Goal: Transaction & Acquisition: Purchase product/service

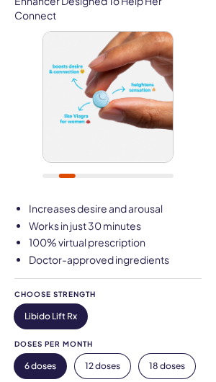
scroll to position [176, 0]
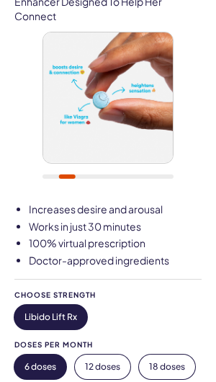
click at [28, 206] on ul "Increases desire and arousal Works in just 30 minutes 100% virtual prescription…" at bounding box center [107, 234] width 187 height 65
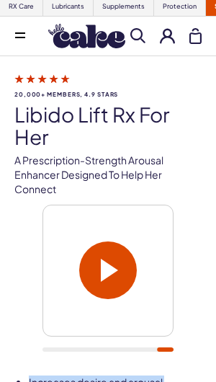
scroll to position [0, 0]
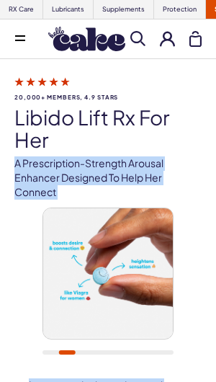
click at [195, 128] on h1 "Libido Lift Rx For Her" at bounding box center [107, 129] width 187 height 45
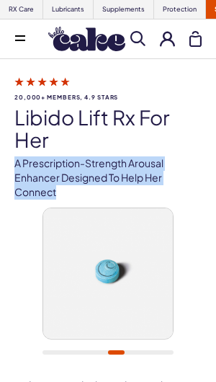
click at [195, 208] on div at bounding box center [107, 289] width 187 height 162
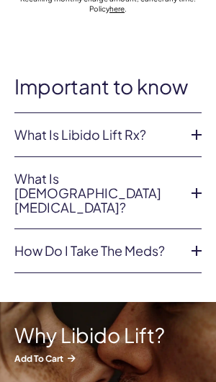
scroll to position [726, 0]
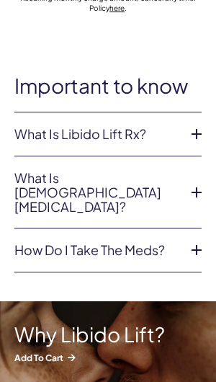
click at [33, 131] on link "What is Libido Lift Rx?" at bounding box center [96, 134] width 164 height 14
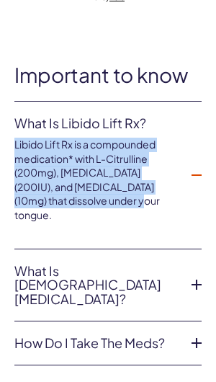
scroll to position [764, 0]
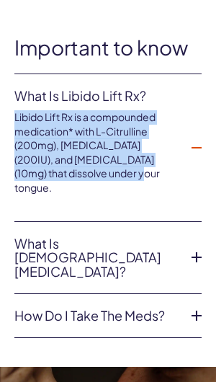
click at [174, 236] on link "What is female sexual dysfunction?" at bounding box center [96, 257] width 164 height 43
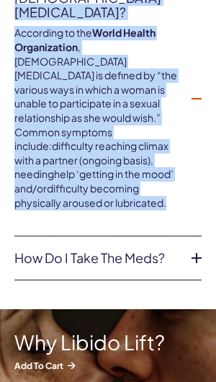
scroll to position [929, 0]
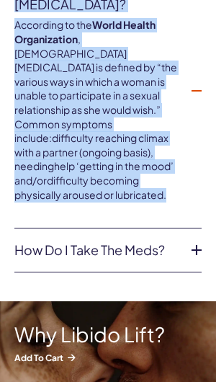
click at [178, 243] on link "How do I take the meds?" at bounding box center [96, 250] width 164 height 14
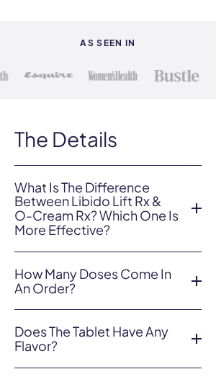
scroll to position [2677, 0]
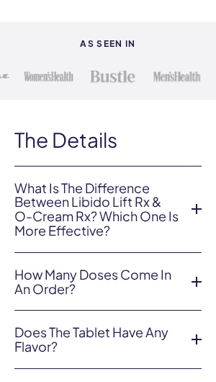
click at [192, 198] on icon at bounding box center [197, 209] width 22 height 22
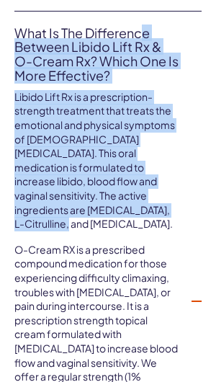
scroll to position [2834, 0]
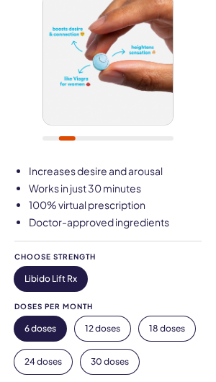
scroll to position [0, 0]
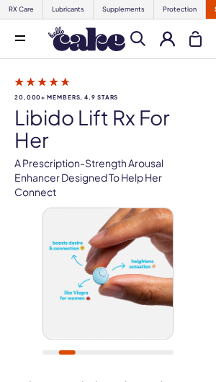
click at [18, 36] on icon at bounding box center [20, 35] width 10 height 1
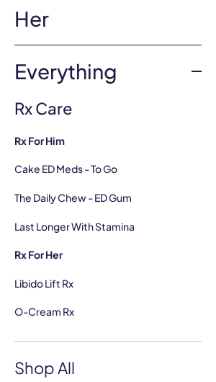
scroll to position [102, 0]
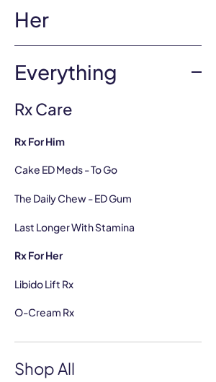
click at [64, 306] on link "O-Cream Rx" at bounding box center [44, 311] width 60 height 13
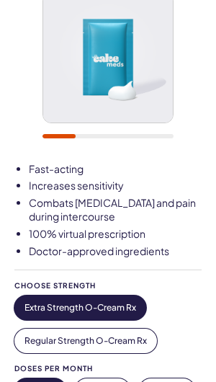
scroll to position [203, 0]
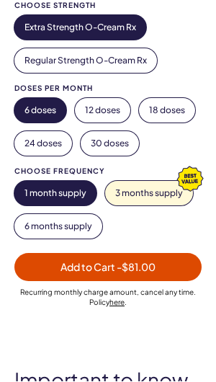
click at [92, 101] on button "12 doses" at bounding box center [102, 111] width 55 height 24
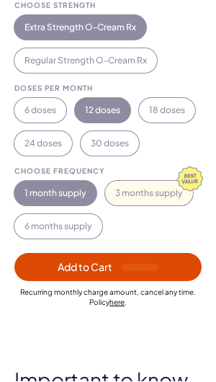
scroll to position [481, 0]
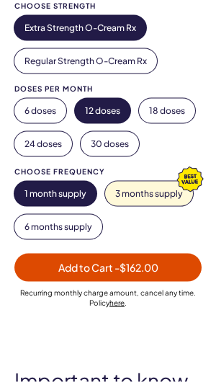
click at [22, 104] on button "6 doses" at bounding box center [40, 111] width 52 height 24
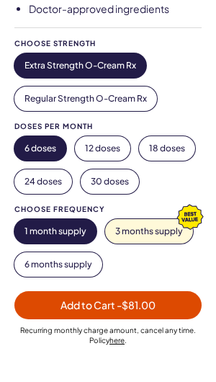
scroll to position [443, 0]
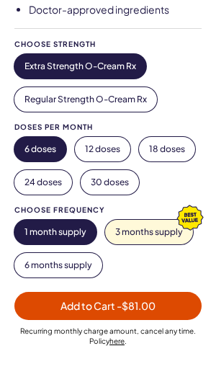
click at [28, 94] on button "Regular Strength O-Cream Rx" at bounding box center [85, 99] width 143 height 24
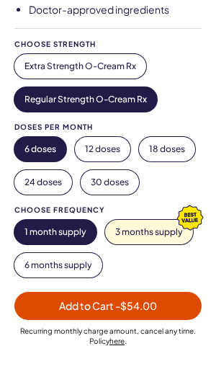
click at [26, 62] on button "Extra Strength O-Cream Rx" at bounding box center [80, 66] width 132 height 24
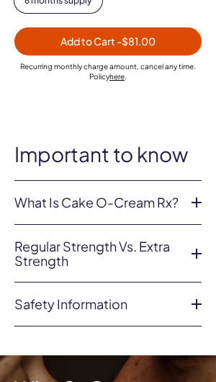
scroll to position [710, 0]
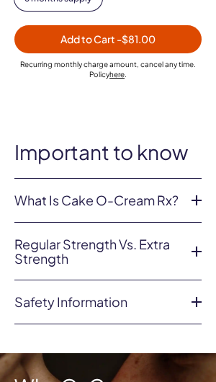
click at [19, 193] on link "What is Cake O-Cream Rx?" at bounding box center [96, 200] width 164 height 14
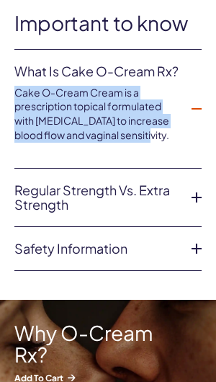
scroll to position [841, 0]
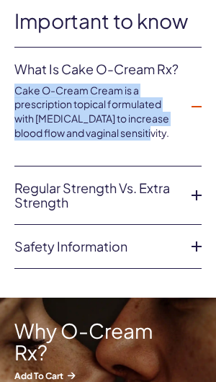
click at [193, 184] on icon at bounding box center [197, 195] width 22 height 22
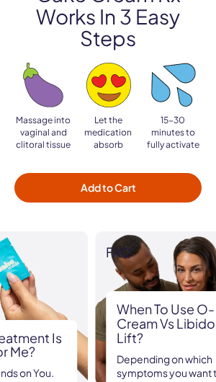
scroll to position [1993, 0]
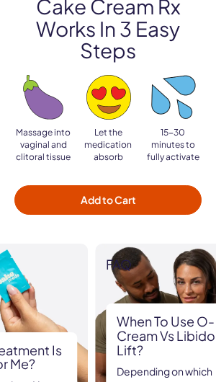
click at [62, 185] on button "Add to Cart" at bounding box center [107, 200] width 187 height 30
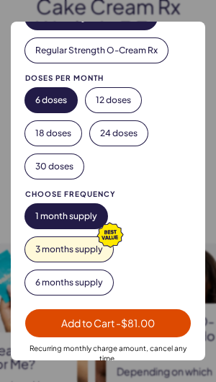
scroll to position [272, 0]
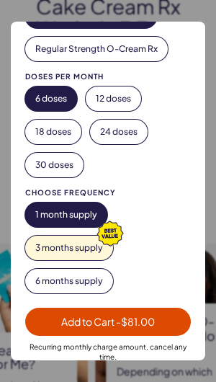
click at [37, 210] on button "1 month supply" at bounding box center [66, 214] width 82 height 24
click at [88, 257] on button "3 months supply" at bounding box center [69, 248] width 88 height 24
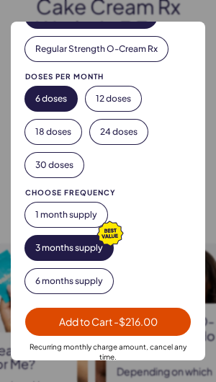
click at [40, 214] on button "1 month supply" at bounding box center [66, 214] width 82 height 24
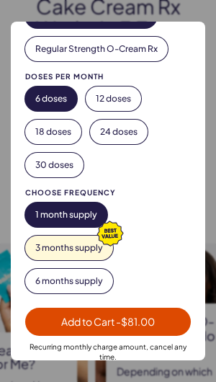
click at [143, 318] on span "- $81.00" at bounding box center [135, 321] width 39 height 13
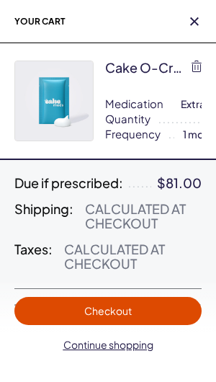
scroll to position [0, 0]
click at [153, 221] on div "Calculated at Checkout" at bounding box center [143, 216] width 117 height 29
click at [146, 314] on span "Checkout" at bounding box center [108, 311] width 170 height 17
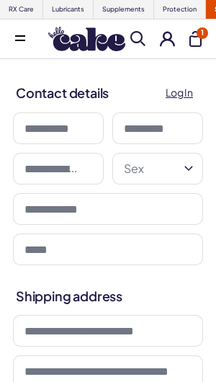
click at [38, 122] on input at bounding box center [58, 128] width 91 height 32
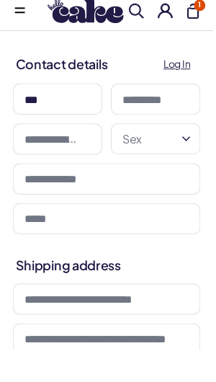
type input "***"
click button "Continue to payment" at bounding box center [0, 0] width 0 height 0
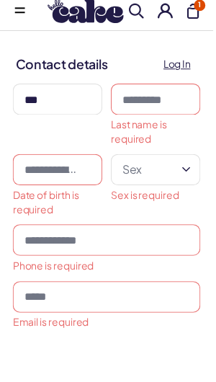
click at [169, 112] on input at bounding box center [157, 128] width 91 height 32
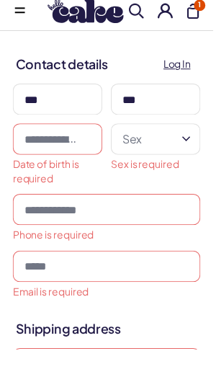
type input "***"
click at [30, 153] on input "text" at bounding box center [58, 169] width 91 height 32
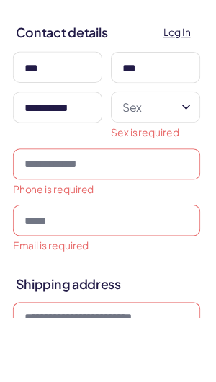
type input "**********"
click at [194, 160] on icon "button" at bounding box center [188, 168] width 17 height 17
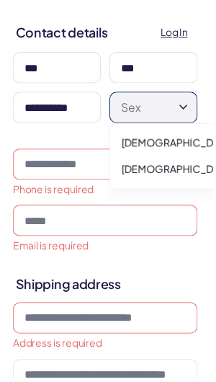
scroll to position [63, 0]
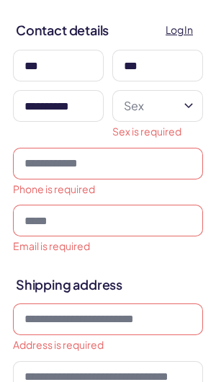
click at [185, 104] on icon "button" at bounding box center [188, 105] width 8 height 5
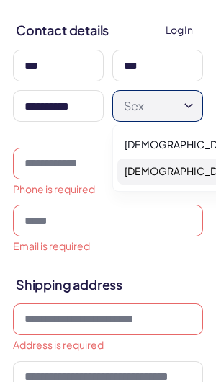
click at [159, 171] on span "Female" at bounding box center [181, 171] width 112 height 14
select select "******"
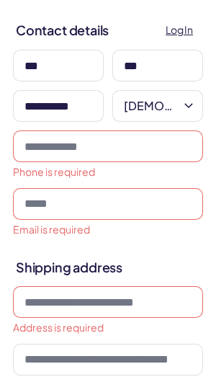
click at [156, 146] on input "tel" at bounding box center [108, 146] width 190 height 32
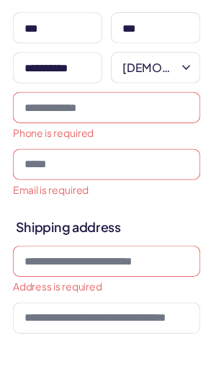
type input "**********"
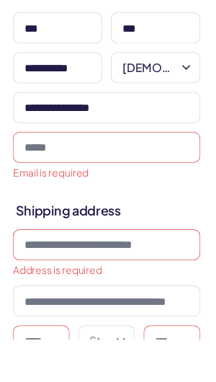
click at [42, 171] on input "email" at bounding box center [108, 187] width 190 height 32
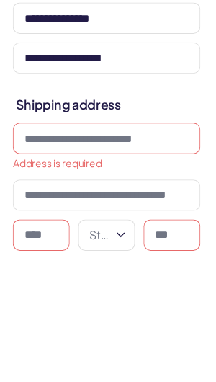
type input "**********"
click at [22, 253] on input at bounding box center [108, 269] width 190 height 32
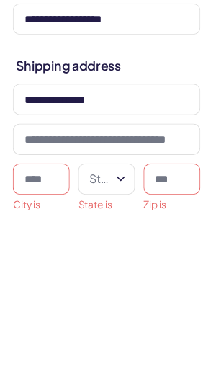
type input "**********"
click at [30, 334] on input at bounding box center [42, 350] width 58 height 32
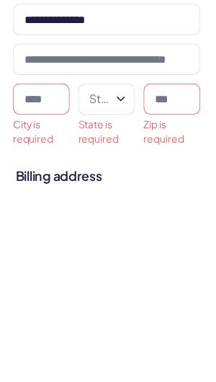
type input "*"
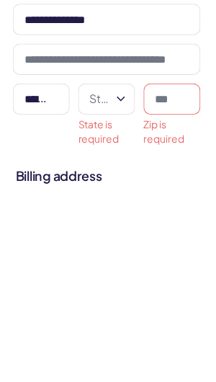
type input "*********"
click at [110, 271] on button "State" at bounding box center [108, 287] width 58 height 32
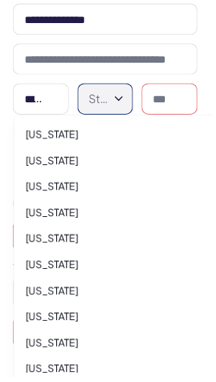
scroll to position [314, 0]
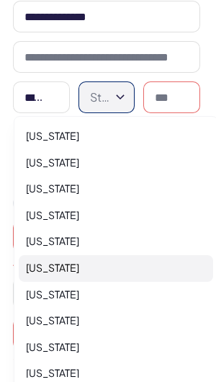
click at [37, 267] on span "California" at bounding box center [52, 268] width 53 height 14
select select "**"
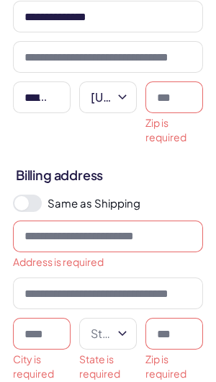
click at [175, 96] on input at bounding box center [175, 97] width 58 height 32
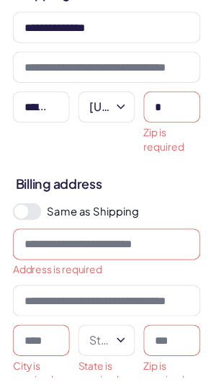
scroll to position [303, 0]
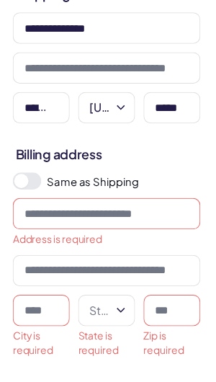
type input "*****"
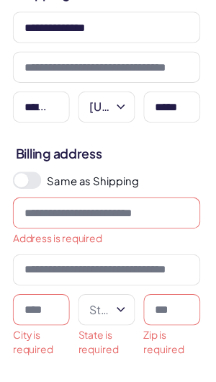
click at [26, 182] on span at bounding box center [21, 182] width 14 height 14
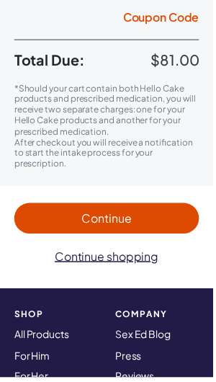
scroll to position [770, 0]
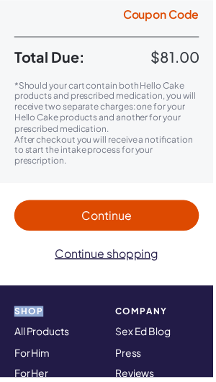
click at [194, 276] on div "Continue to payment Continue shopping" at bounding box center [107, 244] width 187 height 89
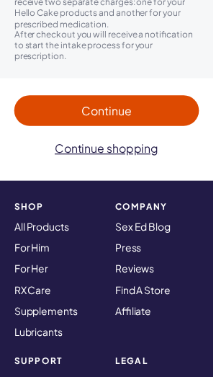
scroll to position [867, 0]
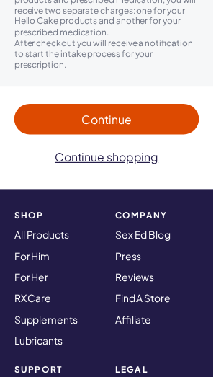
click at [6, 248] on nav "SHOP All Products For Him For Her RX Care Supplements Lubricants" at bounding box center [57, 283] width 102 height 156
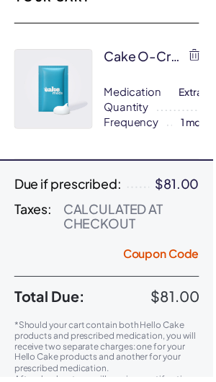
scroll to position [526, 0]
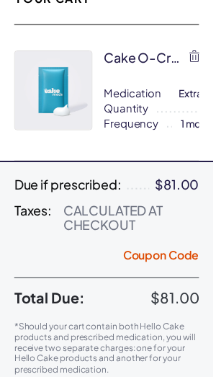
click at [151, 259] on button "Coupon Code" at bounding box center [163, 261] width 77 height 20
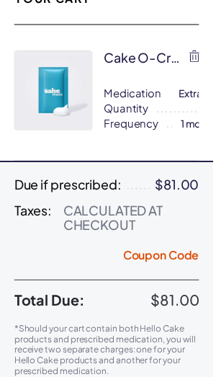
scroll to position [525, 0]
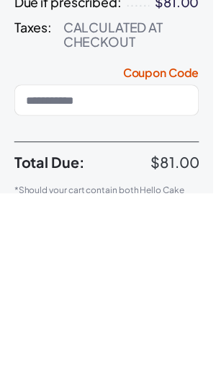
click at [139, 272] on input at bounding box center [107, 288] width 187 height 32
click at [158, 272] on input at bounding box center [107, 288] width 187 height 32
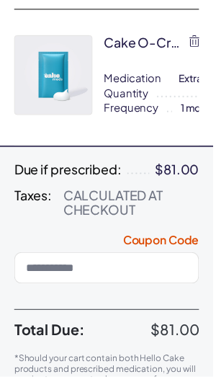
scroll to position [553, 0]
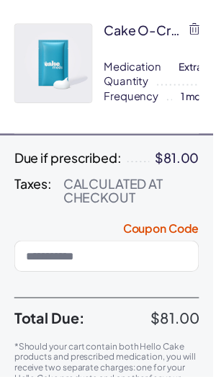
click at [47, 259] on input at bounding box center [107, 260] width 187 height 32
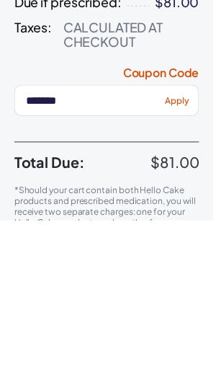
type input "*******"
click at [186, 255] on span "Apply" at bounding box center [179, 260] width 24 height 11
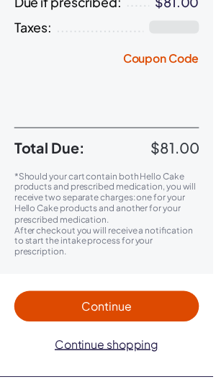
select select
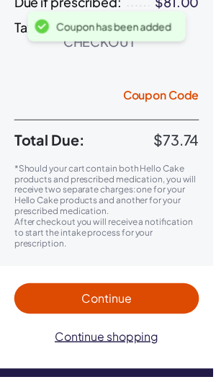
scroll to position [712, 0]
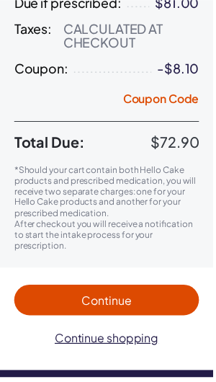
click at [138, 302] on span "Continue to payment" at bounding box center [108, 303] width 159 height 17
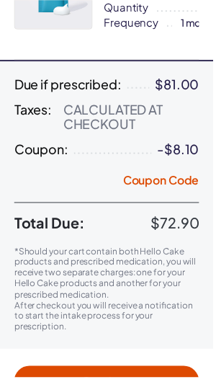
scroll to position [27, 0]
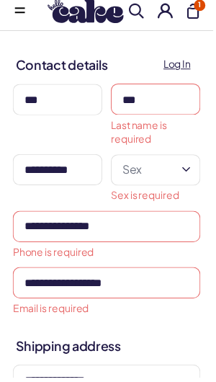
type input "***"
click at [144, 105] on input "***" at bounding box center [157, 101] width 91 height 32
click at [154, 97] on input "***" at bounding box center [157, 101] width 91 height 32
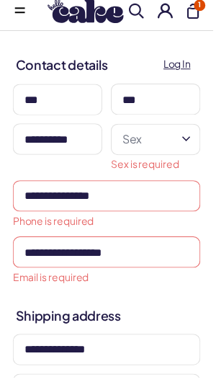
type input "***"
click at [140, 144] on button "Sex" at bounding box center [157, 141] width 91 height 32
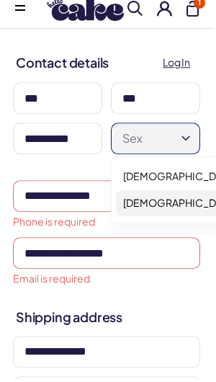
click at [135, 200] on span "[DEMOGRAPHIC_DATA]" at bounding box center [179, 205] width 112 height 14
select select "******"
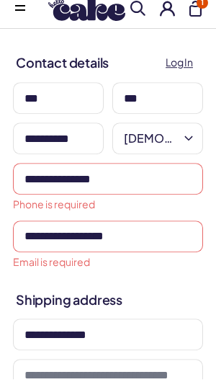
click at [41, 177] on input "**********" at bounding box center [108, 182] width 190 height 32
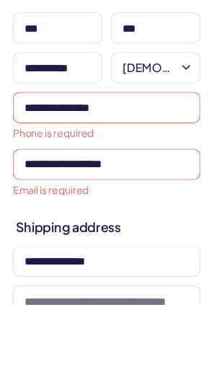
type input "**********"
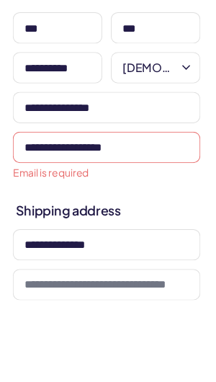
click at [39, 206] on input "**********" at bounding box center [108, 222] width 190 height 32
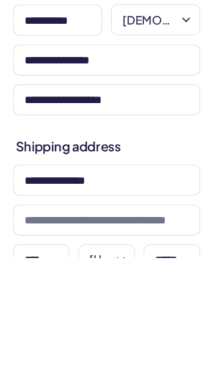
type input "**********"
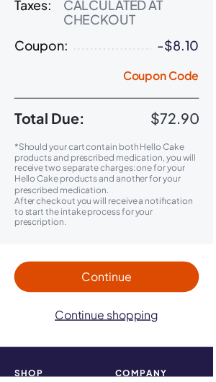
click at [170, 277] on span "Continue to payment" at bounding box center [108, 280] width 159 height 17
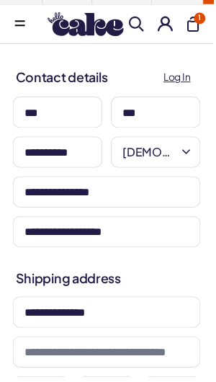
scroll to position [0, 0]
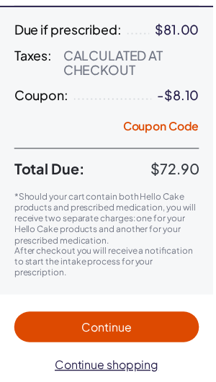
click at [146, 324] on span "Continue to payment" at bounding box center [108, 331] width 159 height 17
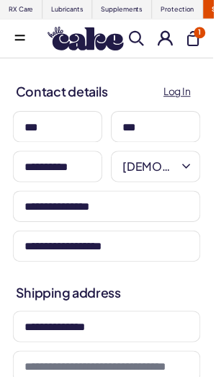
click at [40, 209] on input "**********" at bounding box center [108, 209] width 190 height 32
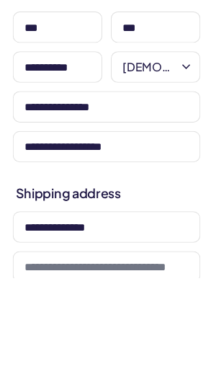
type input "**********"
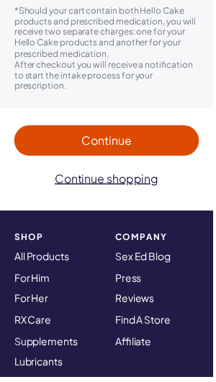
click at [58, 143] on span "Continue to payment" at bounding box center [108, 142] width 159 height 17
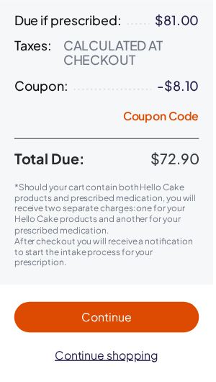
scroll to position [697, 0]
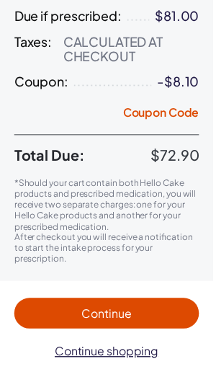
click at [52, 202] on p "*Should your cart contain both Hello Cake products and prescribed medication, y…" at bounding box center [107, 207] width 187 height 55
click at [159, 312] on span "Continue to payment" at bounding box center [108, 317] width 159 height 17
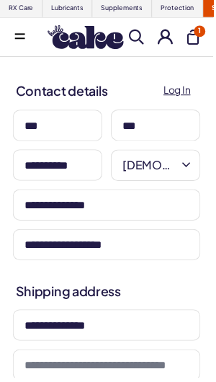
scroll to position [0, 0]
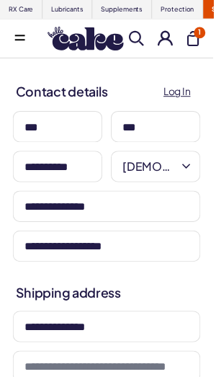
click at [182, 177] on icon "button" at bounding box center [188, 168] width 17 height 17
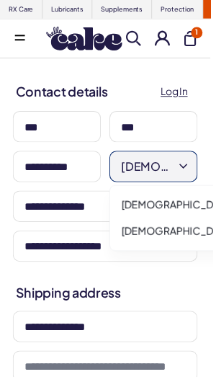
scroll to position [3, 0]
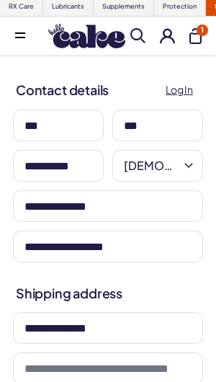
click at [179, 172] on button "Female" at bounding box center [157, 166] width 91 height 32
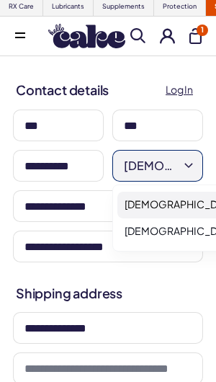
click at [166, 206] on div "Male" at bounding box center [191, 205] width 148 height 27
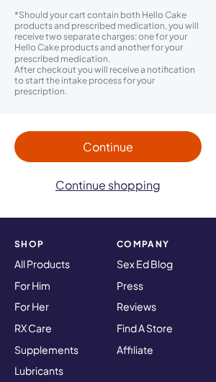
click at [64, 159] on button "Continue to payment" at bounding box center [107, 146] width 187 height 31
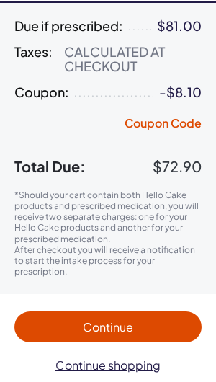
click at [64, 159] on span "Total Due:" at bounding box center [83, 166] width 138 height 17
click at [140, 323] on span "Continue to payment" at bounding box center [108, 326] width 159 height 17
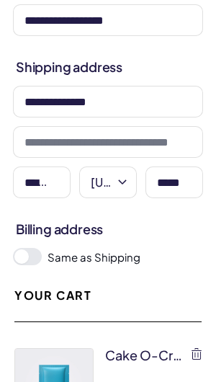
scroll to position [0, 0]
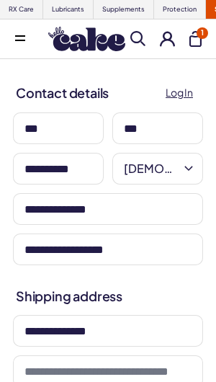
click at [182, 168] on icon "button" at bounding box center [188, 168] width 17 height 17
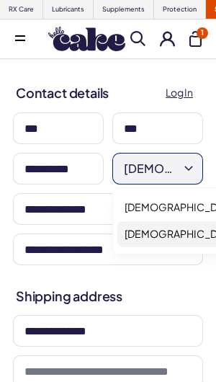
click at [153, 236] on span "Female" at bounding box center [181, 234] width 112 height 14
select select "******"
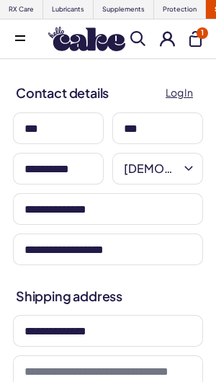
click at [69, 137] on input "***" at bounding box center [58, 128] width 91 height 32
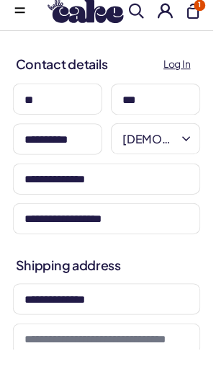
type input "*"
type input "***"
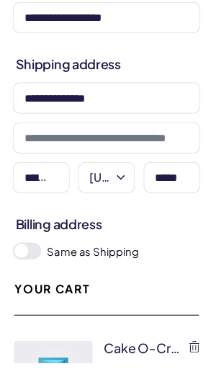
scroll to position [219, 0]
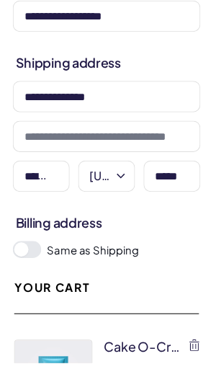
click at [29, 259] on span at bounding box center [21, 266] width 14 height 14
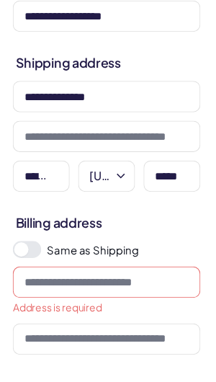
click at [30, 258] on span at bounding box center [27, 266] width 29 height 17
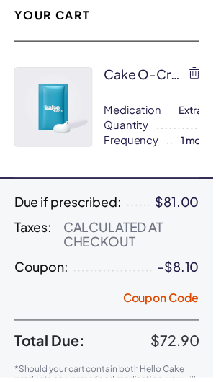
scroll to position [519, 0]
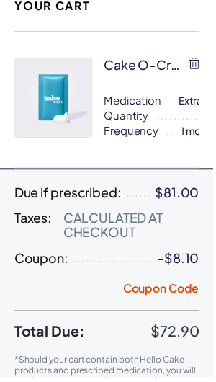
click at [141, 231] on div "Calculated at Checkout" at bounding box center [133, 227] width 138 height 29
click at [146, 228] on div "Calculated at Checkout" at bounding box center [133, 227] width 138 height 29
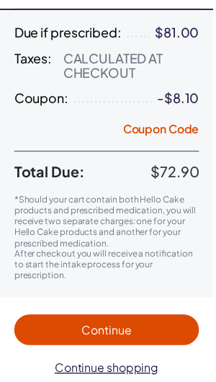
scroll to position [679, 0]
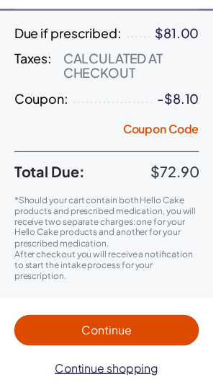
click at [157, 328] on span "Continue to payment" at bounding box center [108, 334] width 159 height 17
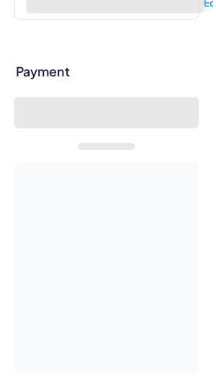
select select "*"
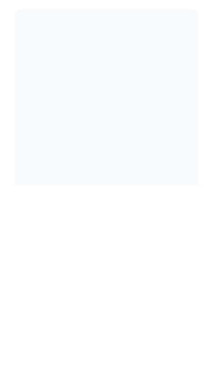
scroll to position [859, 0]
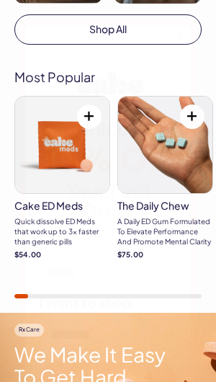
scroll to position [519, 0]
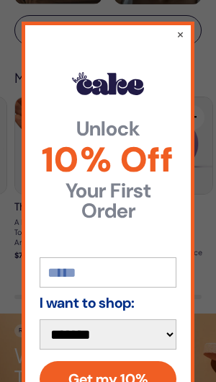
click at [138, 287] on select "**********" at bounding box center [108, 334] width 137 height 30
select select "*******"
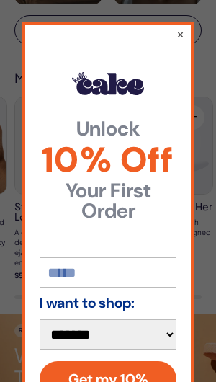
click at [156, 257] on input "email" at bounding box center [108, 272] width 137 height 30
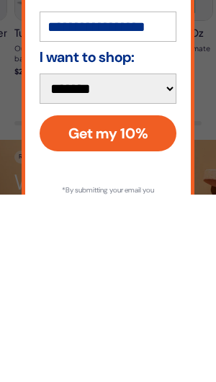
scroll to position [58, 0]
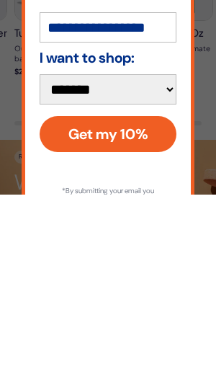
click at [148, 287] on button "Get my 10%" at bounding box center [108, 321] width 137 height 36
click at [73, 287] on button "Get my 10%" at bounding box center [108, 321] width 137 height 36
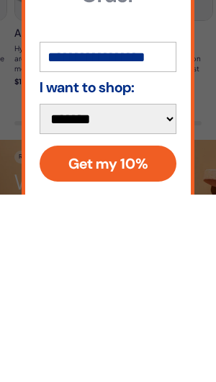
scroll to position [29, 0]
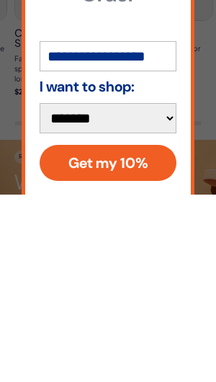
click at [100, 228] on input "**********" at bounding box center [108, 243] width 137 height 30
type input "**********"
click at [71, 287] on button "Get my 10%" at bounding box center [108, 350] width 137 height 36
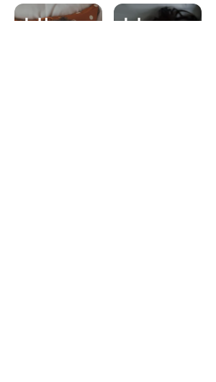
scroll to position [0, 0]
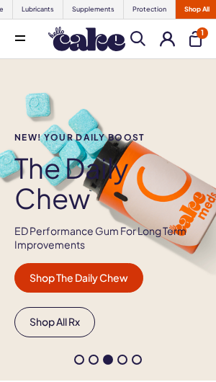
click at [204, 36] on span "1" at bounding box center [203, 33] width 12 height 12
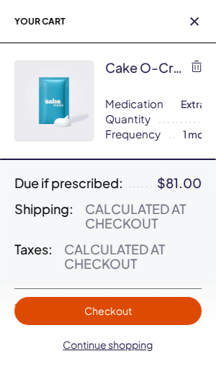
click at [158, 287] on span "Checkout" at bounding box center [108, 311] width 170 height 17
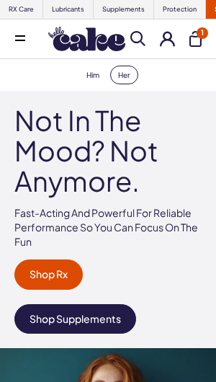
click at [200, 35] on span "1" at bounding box center [203, 33] width 12 height 12
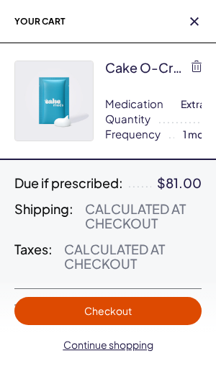
click at [164, 305] on span "Checkout" at bounding box center [108, 311] width 170 height 17
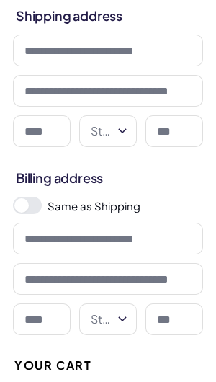
scroll to position [273, 0]
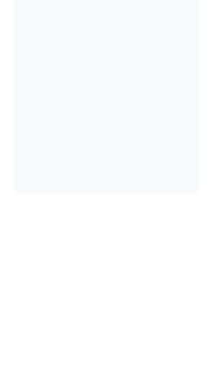
scroll to position [1325, 0]
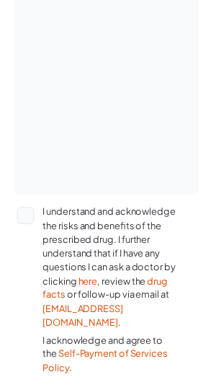
click at [29, 216] on button "I understand and acknowledge the risks and benefits of the prescribed drug. I f…" at bounding box center [25, 218] width 17 height 17
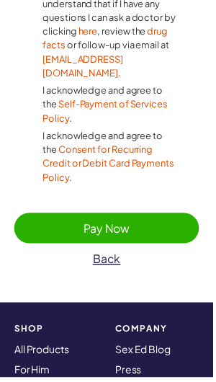
scroll to position [1587, 0]
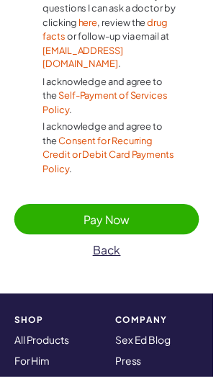
click at [162, 214] on span "Pay Now" at bounding box center [108, 222] width 159 height 17
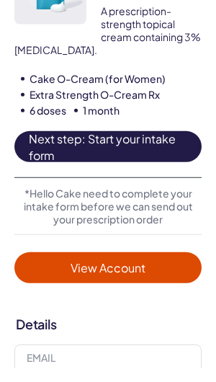
scroll to position [162, 0]
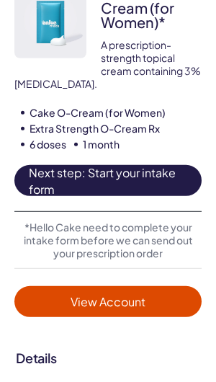
scroll to position [192, 0]
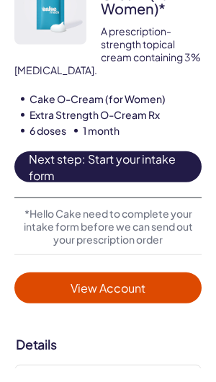
click at [169, 167] on span "Next step: Start your intake form" at bounding box center [108, 180] width 159 height 33
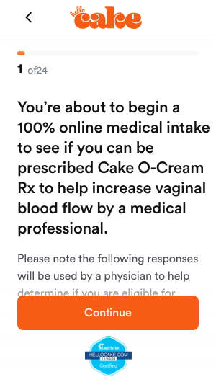
click at [134, 312] on span "Continue" at bounding box center [107, 312] width 135 height 17
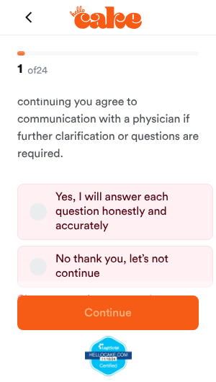
scroll to position [244, 0]
click at [42, 264] on button "No thank you, let’s not continue" at bounding box center [38, 266] width 17 height 17
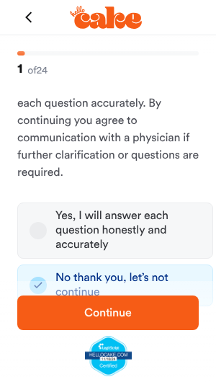
scroll to position [225, 0]
click at [42, 233] on button "Yes, I will answer each question honestly and accurately" at bounding box center [38, 230] width 17 height 17
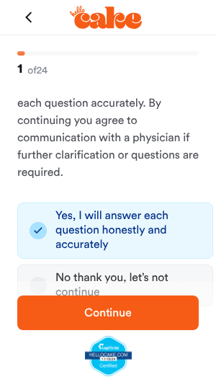
click at [139, 319] on span "Continue" at bounding box center [107, 312] width 135 height 17
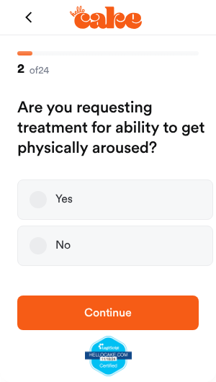
click at [24, 112] on h2 "Are you requesting treatment for ability to get physically aroused?" at bounding box center [115, 128] width 196 height 61
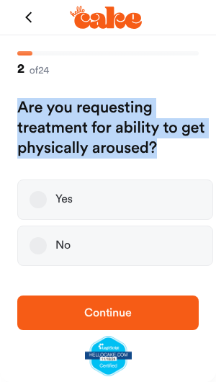
click at [160, 201] on label "Yes" at bounding box center [115, 199] width 196 height 40
click at [47, 201] on button "Yes" at bounding box center [38, 199] width 17 height 17
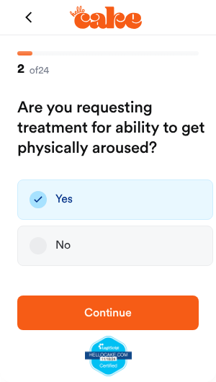
click at [134, 317] on span "Continue" at bounding box center [107, 312] width 135 height 17
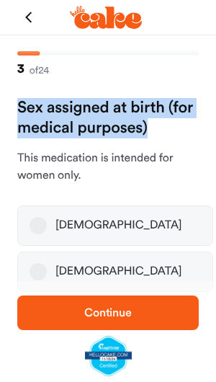
click at [140, 226] on label "[DEMOGRAPHIC_DATA]" at bounding box center [115, 225] width 196 height 40
click at [47, 226] on button "[DEMOGRAPHIC_DATA]" at bounding box center [38, 225] width 17 height 17
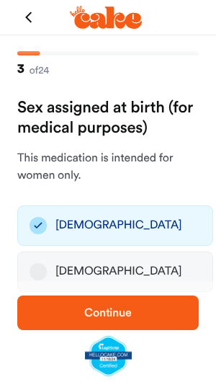
click at [140, 316] on span "Continue" at bounding box center [107, 312] width 135 height 17
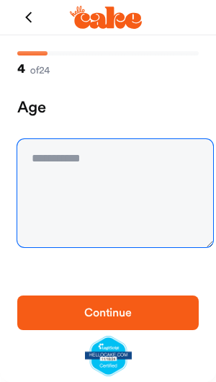
click at [143, 161] on textarea at bounding box center [115, 193] width 196 height 108
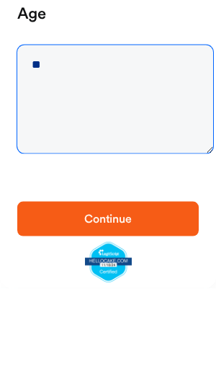
type textarea "**"
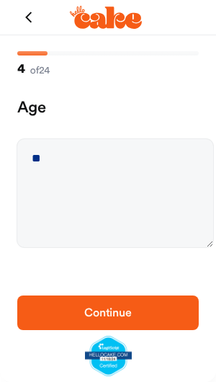
click at [135, 311] on span "Continue" at bounding box center [107, 312] width 135 height 17
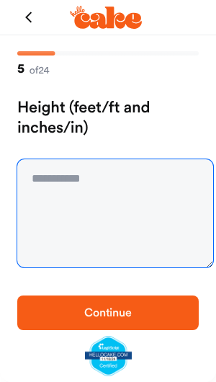
click at [140, 181] on textarea at bounding box center [115, 213] width 196 height 108
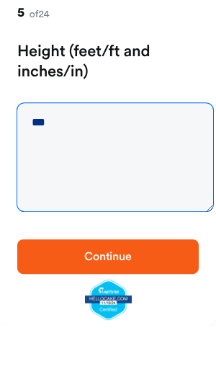
type textarea "***"
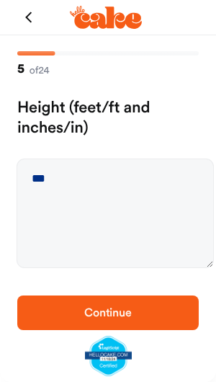
click at [143, 318] on span "Continue" at bounding box center [107, 312] width 135 height 17
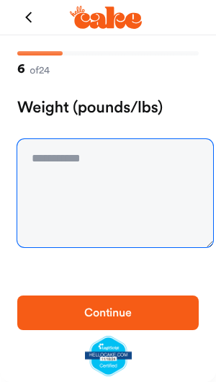
click at [148, 169] on textarea at bounding box center [115, 193] width 196 height 108
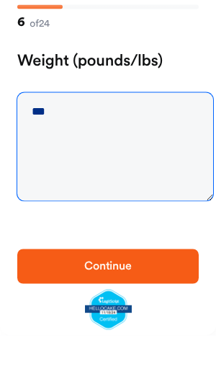
type textarea "***"
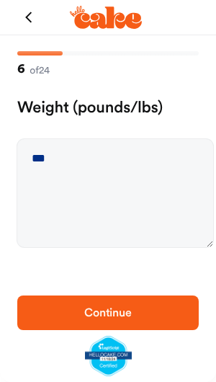
click at [148, 312] on span "Continue" at bounding box center [107, 312] width 135 height 17
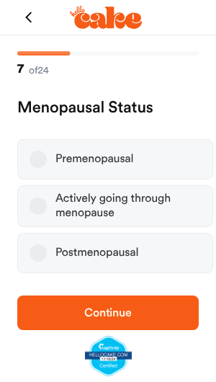
click at [27, 113] on h2 "Menopausal Status" at bounding box center [115, 108] width 196 height 20
click at [27, 112] on h2 "Menopausal Status" at bounding box center [115, 108] width 196 height 20
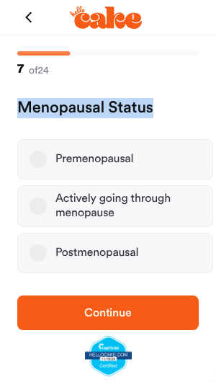
click at [35, 200] on button "Actively going through menopause" at bounding box center [38, 205] width 17 height 17
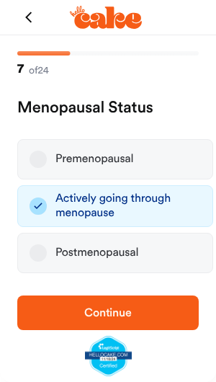
click at [151, 321] on span "Continue" at bounding box center [107, 312] width 135 height 17
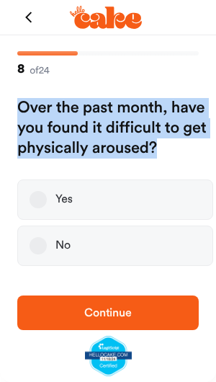
click at [174, 199] on label "Yes" at bounding box center [115, 199] width 196 height 40
click at [47, 199] on button "Yes" at bounding box center [38, 199] width 17 height 17
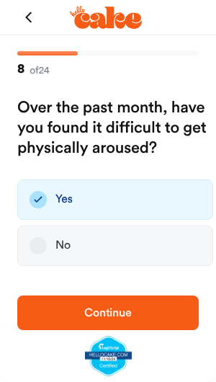
click at [148, 312] on span "Continue" at bounding box center [107, 312] width 135 height 17
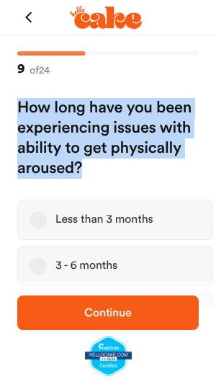
click at [142, 262] on label "3 - 6 months" at bounding box center [115, 266] width 196 height 40
click at [47, 262] on button "3 - 6 months" at bounding box center [38, 265] width 17 height 17
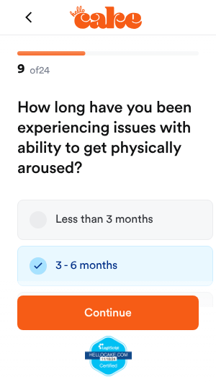
click at [148, 303] on button "Continue" at bounding box center [108, 312] width 182 height 35
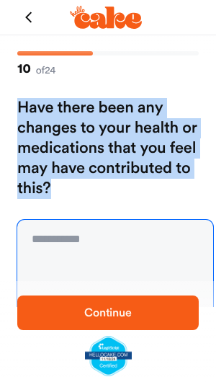
click at [158, 236] on textarea at bounding box center [115, 274] width 196 height 108
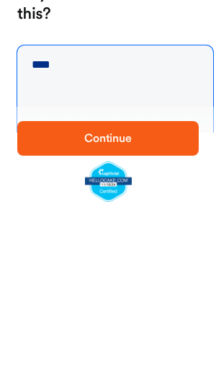
type textarea "****"
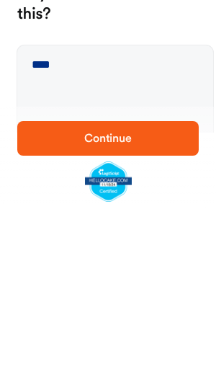
click at [158, 304] on span "Continue" at bounding box center [107, 312] width 135 height 17
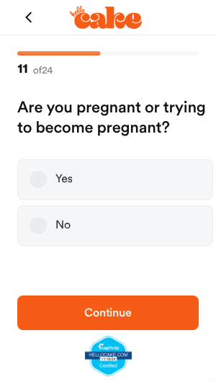
click at [104, 233] on label "No" at bounding box center [115, 225] width 196 height 40
click at [47, 233] on button "No" at bounding box center [38, 225] width 17 height 17
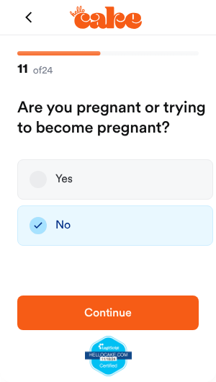
click at [139, 316] on span "Continue" at bounding box center [107, 312] width 135 height 17
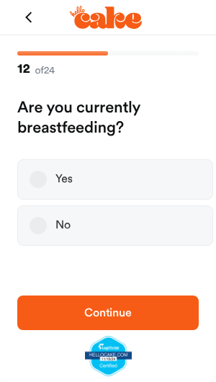
click at [132, 219] on label "No" at bounding box center [115, 225] width 196 height 40
click at [47, 219] on button "No" at bounding box center [38, 225] width 17 height 17
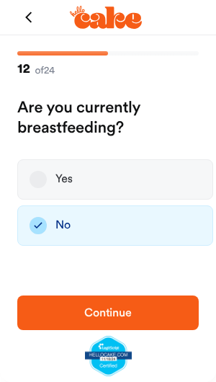
click at [151, 313] on span "Continue" at bounding box center [107, 312] width 135 height 17
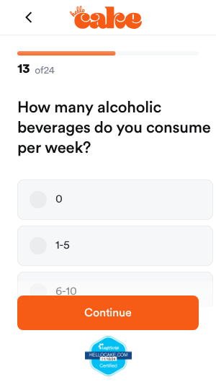
click at [154, 194] on label "0" at bounding box center [115, 199] width 196 height 40
click at [47, 194] on button "0" at bounding box center [38, 199] width 17 height 17
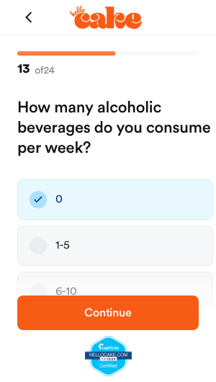
click at [140, 246] on label "1-5" at bounding box center [115, 246] width 196 height 40
click at [47, 246] on button "1-5" at bounding box center [38, 245] width 17 height 17
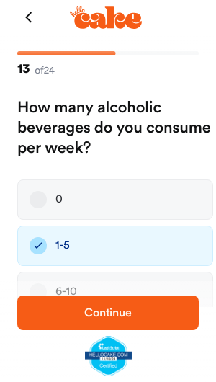
click at [143, 308] on span "Continue" at bounding box center [107, 312] width 135 height 17
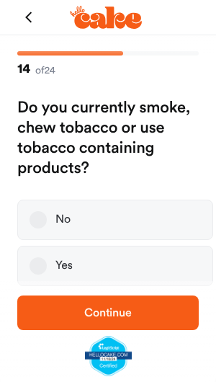
click at [151, 217] on label "No" at bounding box center [115, 220] width 196 height 40
click at [47, 217] on button "No" at bounding box center [38, 219] width 17 height 17
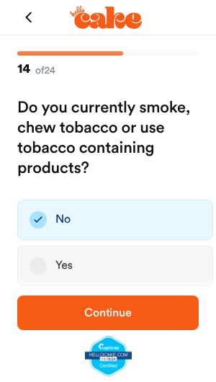
click at [143, 316] on span "Continue" at bounding box center [107, 312] width 135 height 17
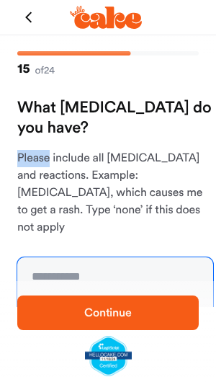
click at [109, 262] on textarea at bounding box center [115, 311] width 196 height 108
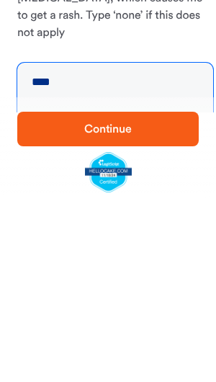
type textarea "****"
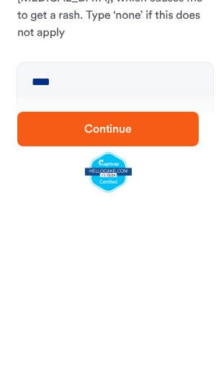
click at [163, 304] on span "Continue" at bounding box center [107, 312] width 135 height 17
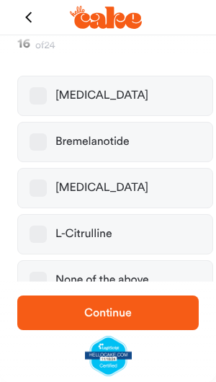
scroll to position [124, 0]
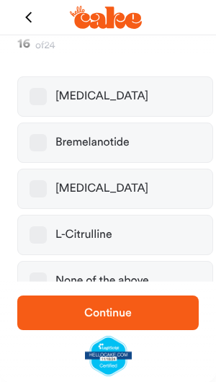
click at [132, 274] on div "None of the above" at bounding box center [102, 281] width 94 height 14
click at [47, 272] on button "None of the above" at bounding box center [38, 280] width 17 height 17
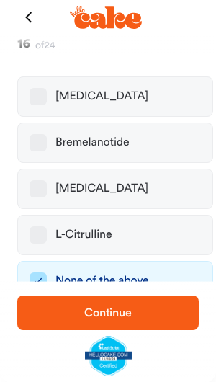
click at [131, 274] on div "None of the above" at bounding box center [102, 281] width 94 height 14
click at [47, 272] on button "None of the above" at bounding box center [38, 280] width 17 height 17
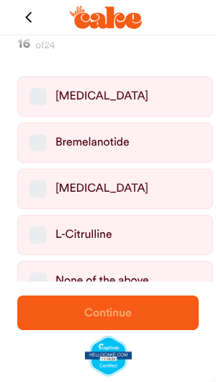
click at [139, 274] on div "None of the above" at bounding box center [102, 281] width 94 height 14
click at [47, 272] on button "None of the above" at bounding box center [38, 280] width 17 height 17
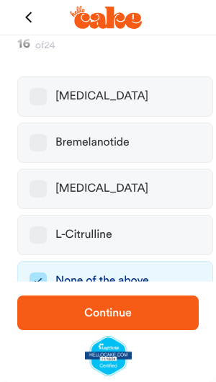
click at [140, 308] on span "Continue" at bounding box center [107, 312] width 135 height 17
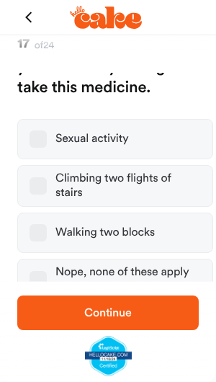
scroll to position [115, 0]
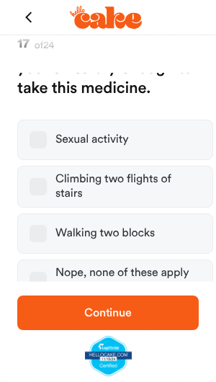
click at [41, 272] on button "Nope, none of these apply to me" at bounding box center [38, 280] width 17 height 17
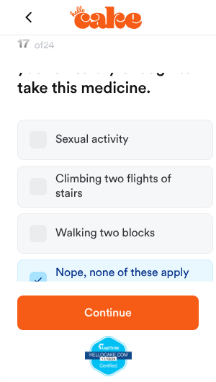
click at [151, 316] on span "Continue" at bounding box center [107, 312] width 135 height 17
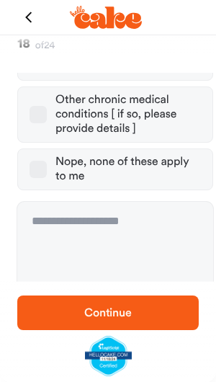
scroll to position [661, 0]
click at [167, 155] on div "Nope, none of these apply to me" at bounding box center [128, 169] width 146 height 29
click at [47, 161] on button "Nope, none of these apply to me" at bounding box center [38, 169] width 17 height 17
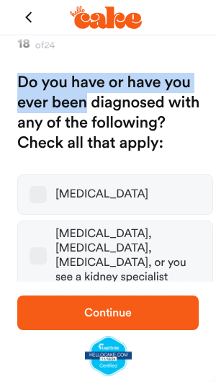
scroll to position [22, 0]
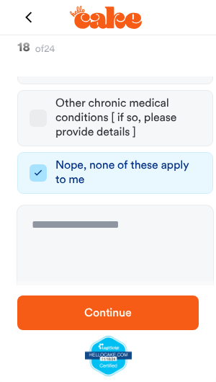
click at [158, 308] on span "Continue" at bounding box center [107, 312] width 135 height 17
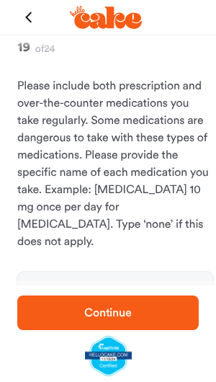
scroll to position [53, 0]
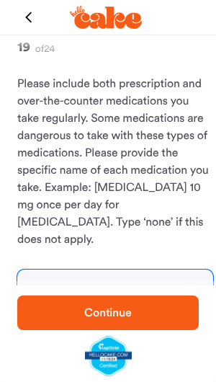
click at [140, 269] on textarea at bounding box center [115, 323] width 196 height 108
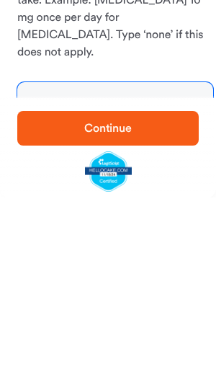
scroll to position [25, 0]
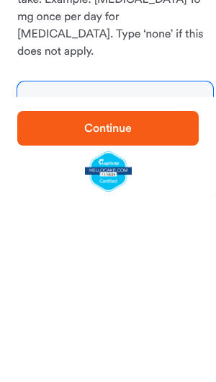
type textarea "****"
click at [163, 304] on span "Continue" at bounding box center [107, 312] width 135 height 17
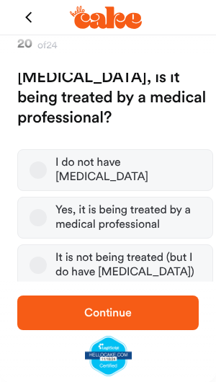
scroll to position [24, 0]
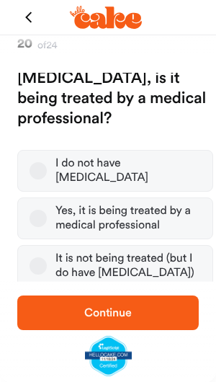
click at [43, 162] on button "I do not have high blood pressure" at bounding box center [38, 170] width 17 height 17
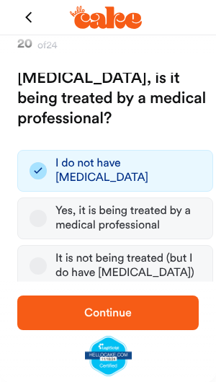
click at [147, 317] on span "Continue" at bounding box center [107, 312] width 135 height 17
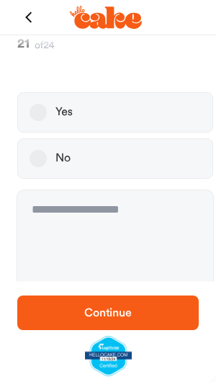
scroll to position [212, 0]
click at [44, 150] on button "No" at bounding box center [38, 158] width 17 height 17
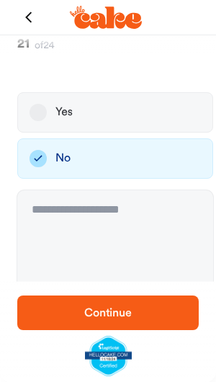
click at [146, 329] on button "Continue" at bounding box center [108, 312] width 182 height 35
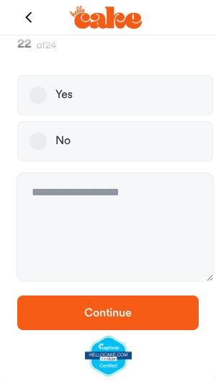
scroll to position [200, 0]
click at [42, 140] on button "No" at bounding box center [38, 141] width 17 height 17
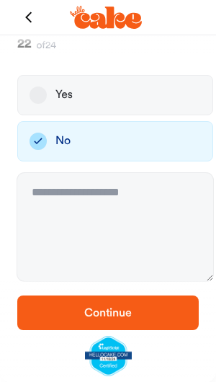
click at [148, 326] on button "Continue" at bounding box center [108, 312] width 182 height 35
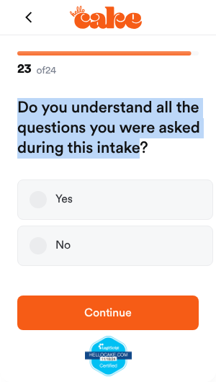
click at [142, 202] on label "Yes" at bounding box center [115, 199] width 196 height 40
click at [47, 202] on button "Yes" at bounding box center [38, 199] width 17 height 17
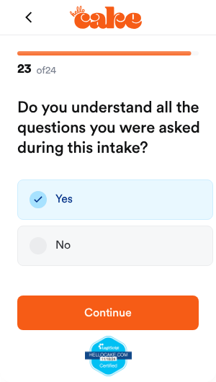
click at [142, 316] on span "Continue" at bounding box center [107, 312] width 135 height 17
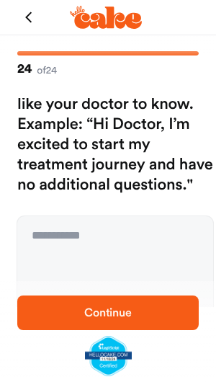
scroll to position [62, 0]
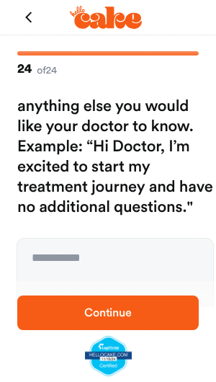
click at [143, 311] on span "Continue" at bounding box center [107, 312] width 135 height 17
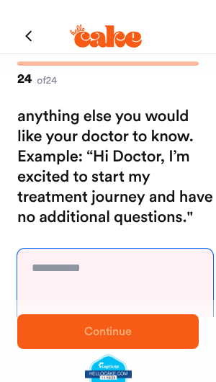
scroll to position [0, 0]
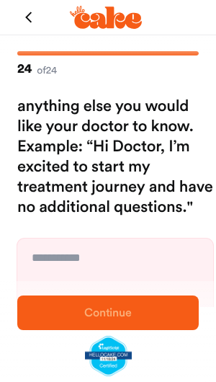
click at [28, 112] on h2 "This is your first message to your doctor. Please message here with anything el…" at bounding box center [115, 127] width 196 height 182
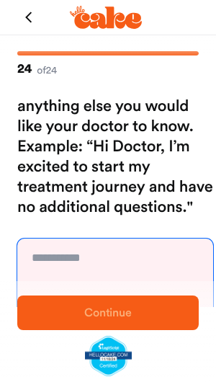
click at [125, 256] on textarea at bounding box center [115, 292] width 196 height 108
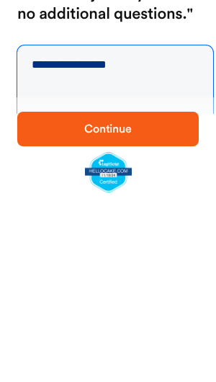
type textarea "**********"
click at [167, 304] on span "Continue" at bounding box center [107, 312] width 135 height 17
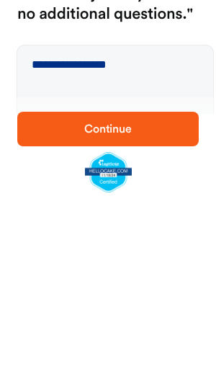
scroll to position [25, 0]
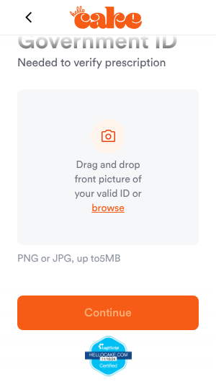
click at [112, 209] on span "browse" at bounding box center [108, 208] width 32 height 14
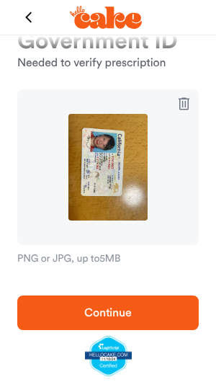
click at [153, 308] on span "Continue" at bounding box center [107, 312] width 135 height 17
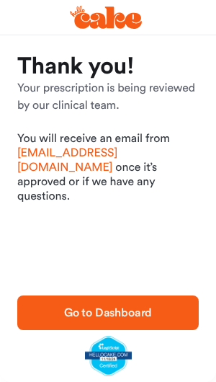
click at [156, 304] on span "Go to Dashboard" at bounding box center [107, 312] width 135 height 17
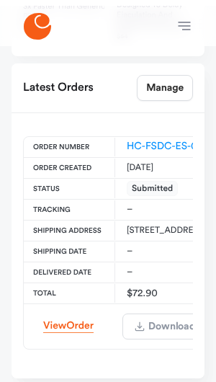
scroll to position [1007, 0]
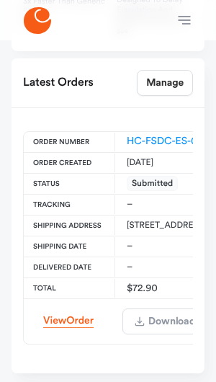
click at [66, 316] on span "Order" at bounding box center [79, 321] width 27 height 10
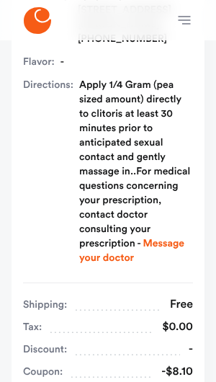
scroll to position [477, 0]
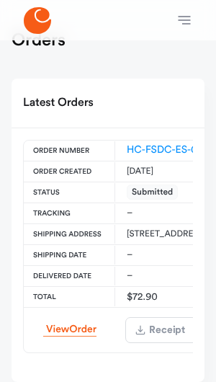
scroll to position [33, 0]
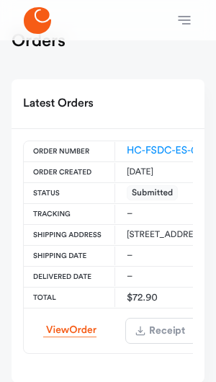
click at [69, 335] on span "Order" at bounding box center [82, 330] width 27 height 10
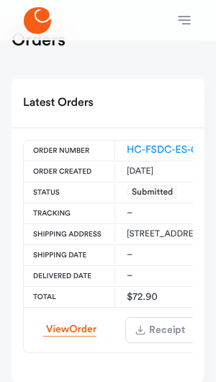
scroll to position [33, 0]
